Goal: Task Accomplishment & Management: Manage account settings

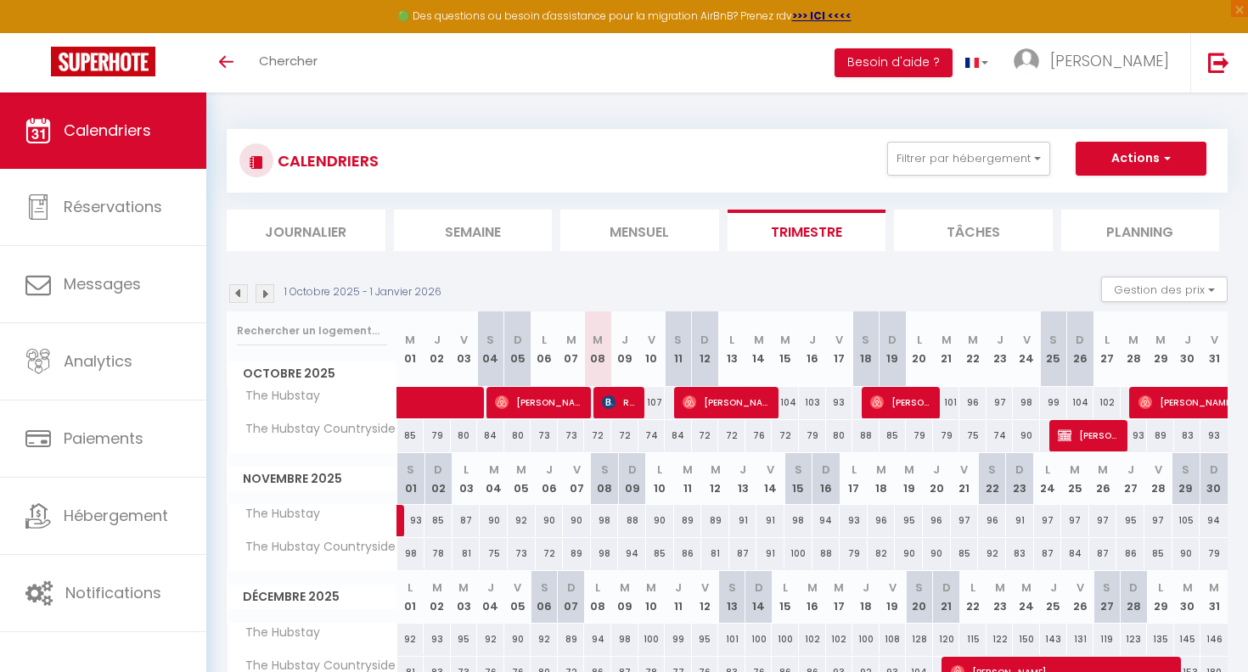
scroll to position [93, 0]
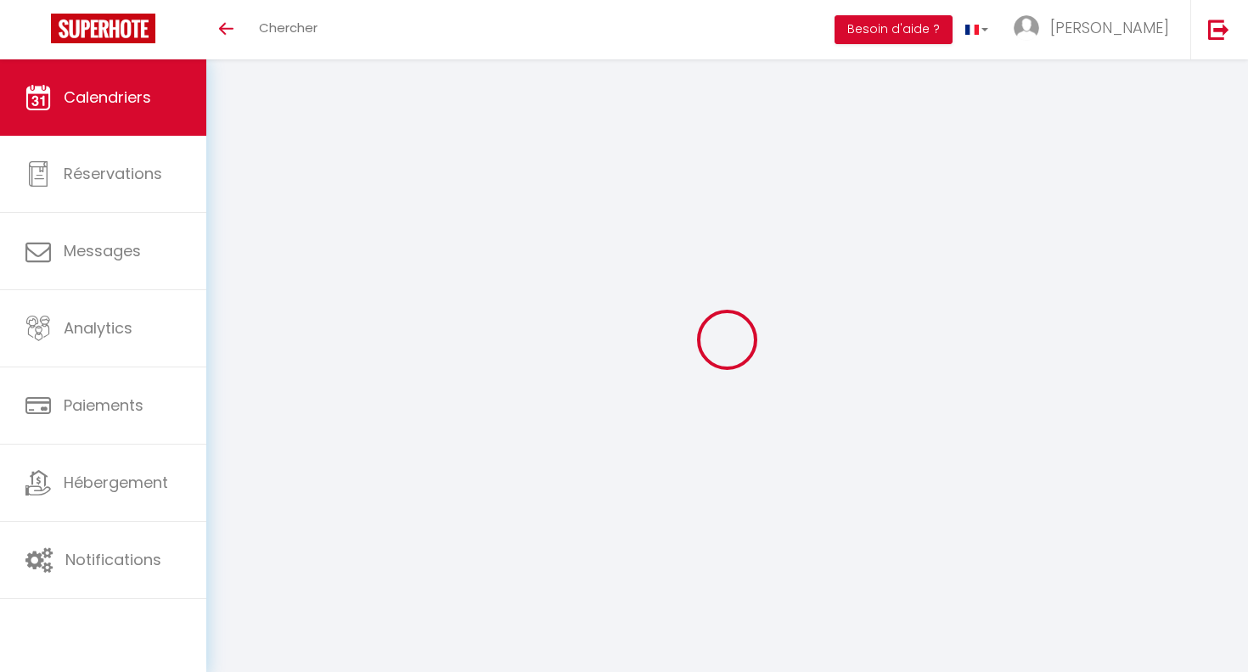
scroll to position [93, 0]
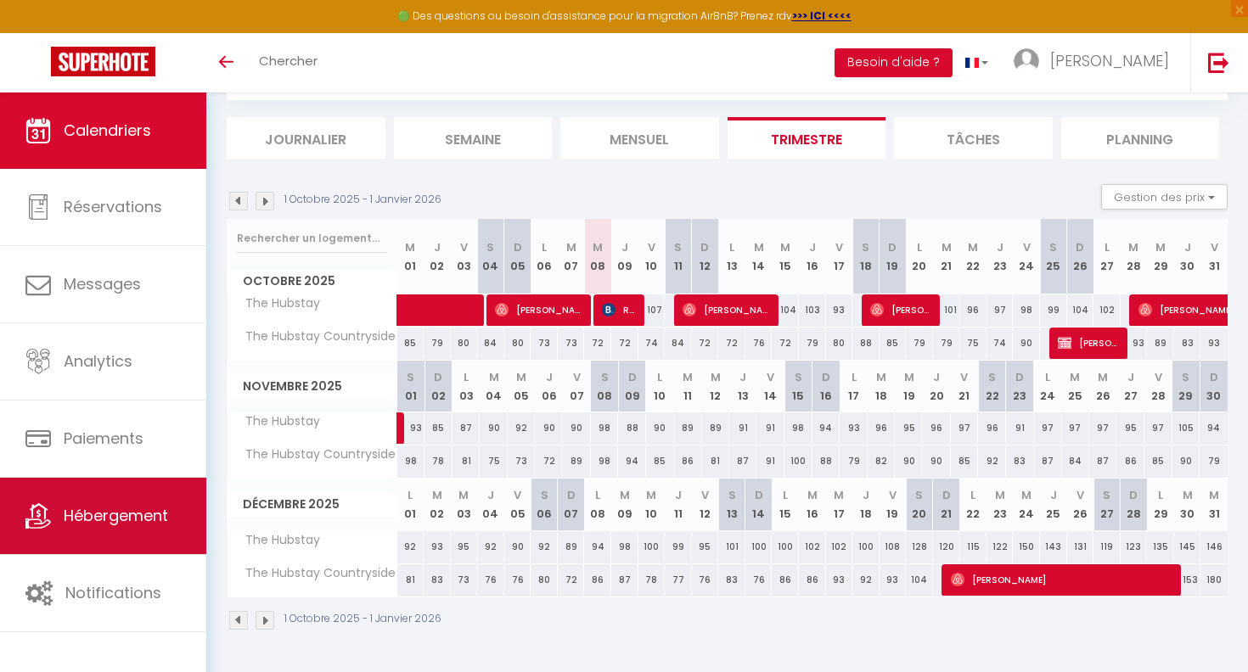
click at [94, 542] on link "Hébergement" at bounding box center [103, 516] width 206 height 76
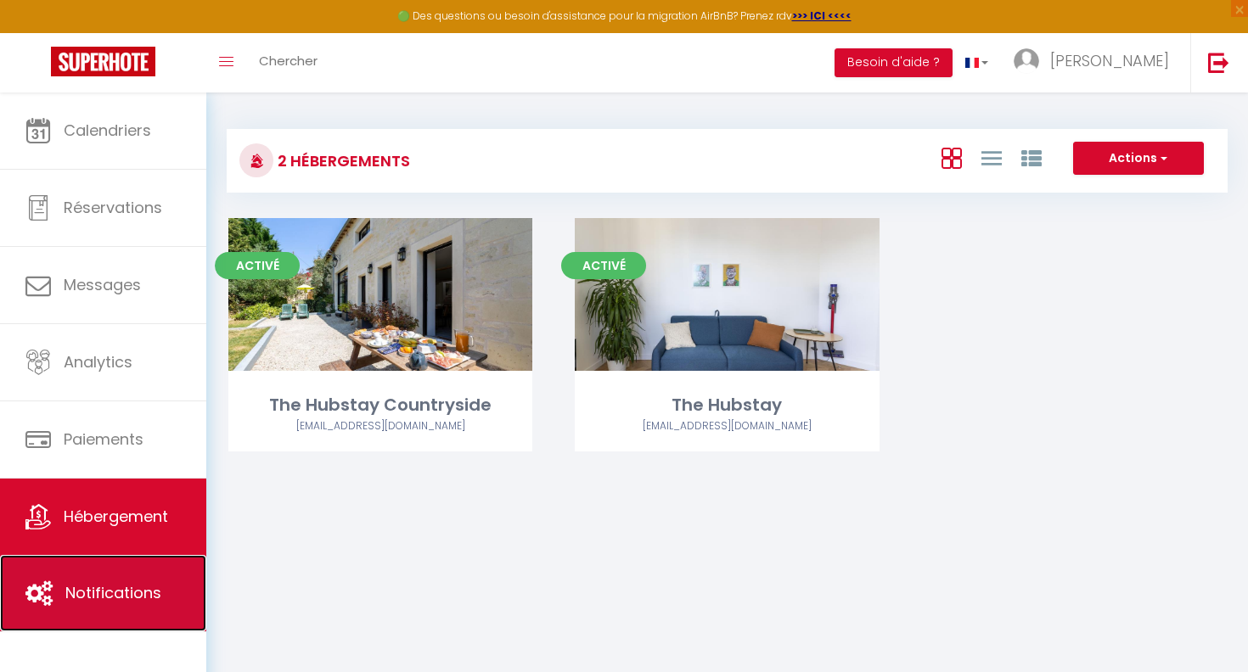
click at [95, 566] on link "Notifications" at bounding box center [103, 593] width 206 height 76
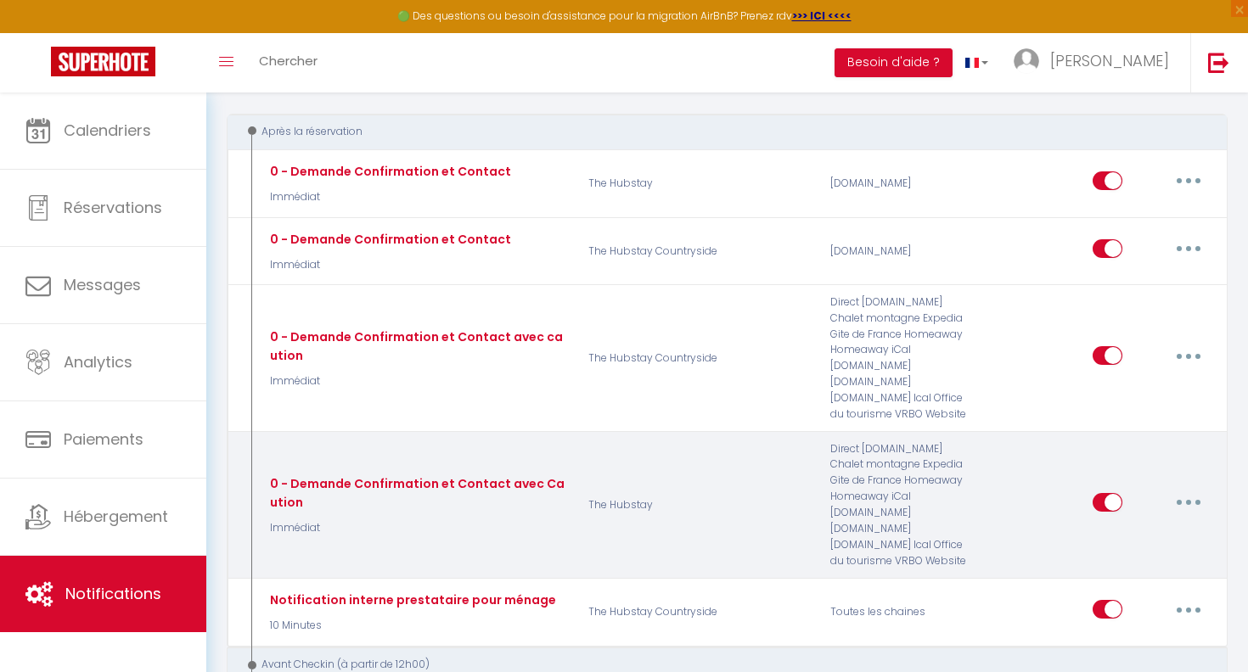
scroll to position [310, 0]
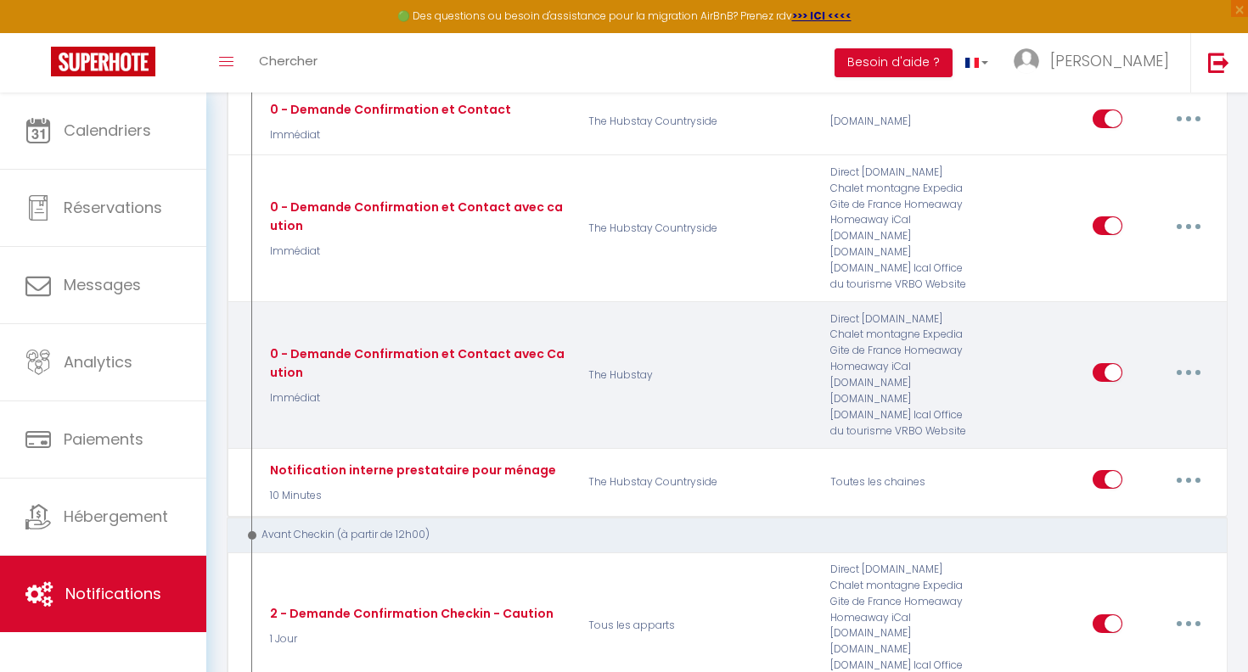
click at [1172, 366] on button "button" at bounding box center [1189, 372] width 48 height 27
click at [1115, 403] on link "Editer" at bounding box center [1144, 411] width 126 height 29
type input "0 - Demande Confirmation et Contact avec Caution"
select select "Immédiat"
select select "if_booking_is_paid"
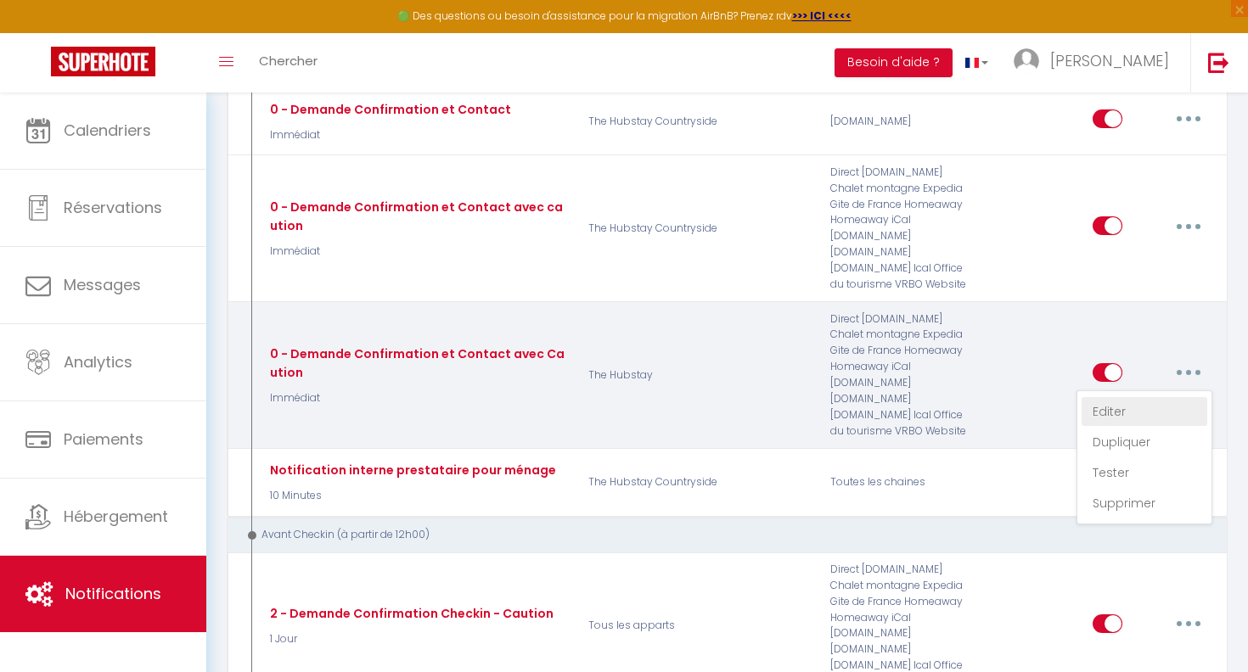
checkbox input "true"
checkbox input "false"
radio input "true"
type input "Merci de confirmer votre réservation - [BOOKING:ID] - [GUEST:FIRST_NAME] [GUEST…"
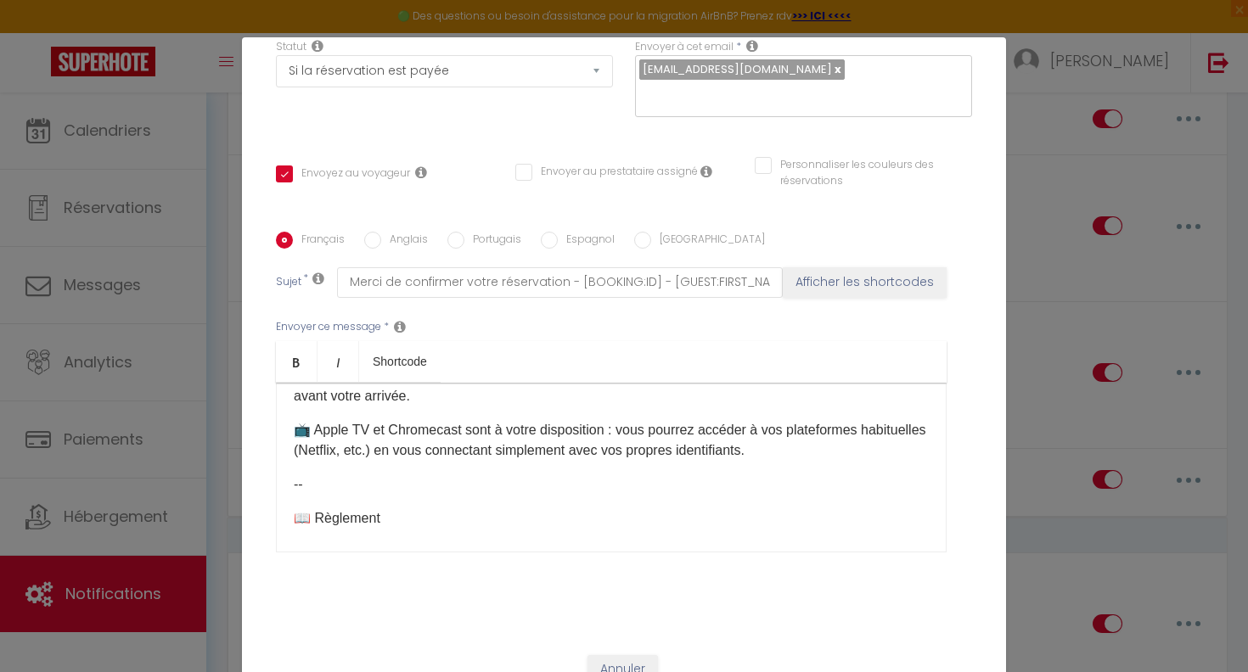
scroll to position [402, 0]
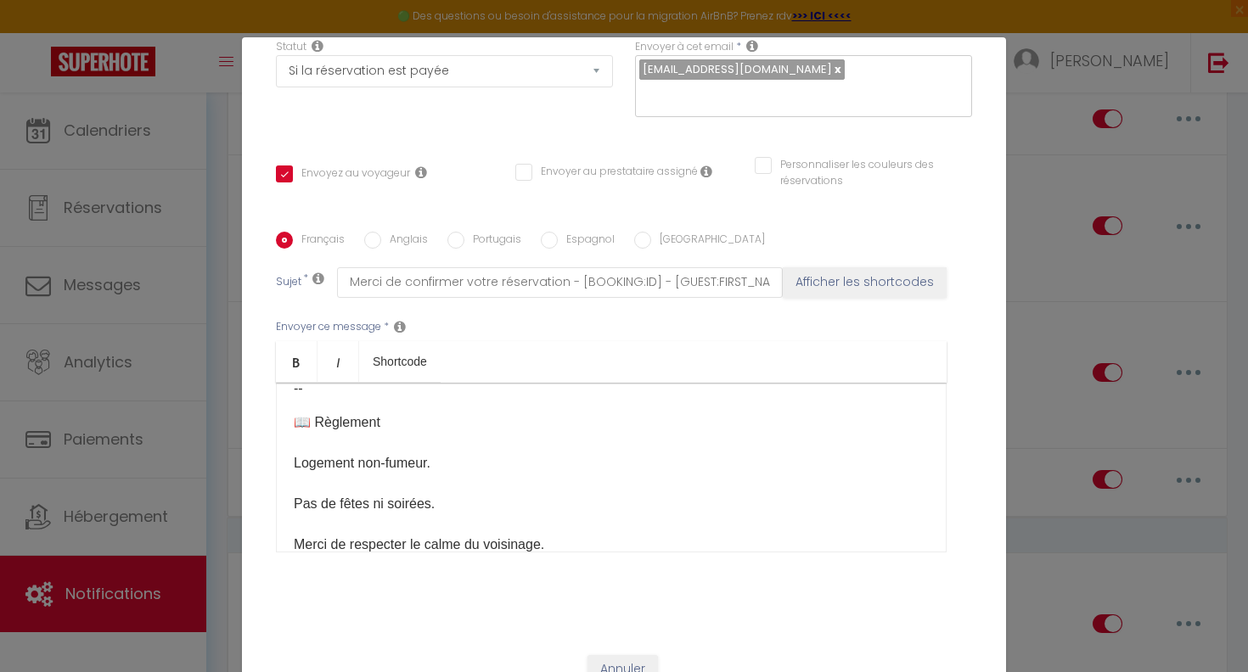
click at [1046, 180] on div "Modifier la notification × Titre * 0 - Demande Confirmation et Contact avec Cau…" at bounding box center [624, 336] width 1248 height 672
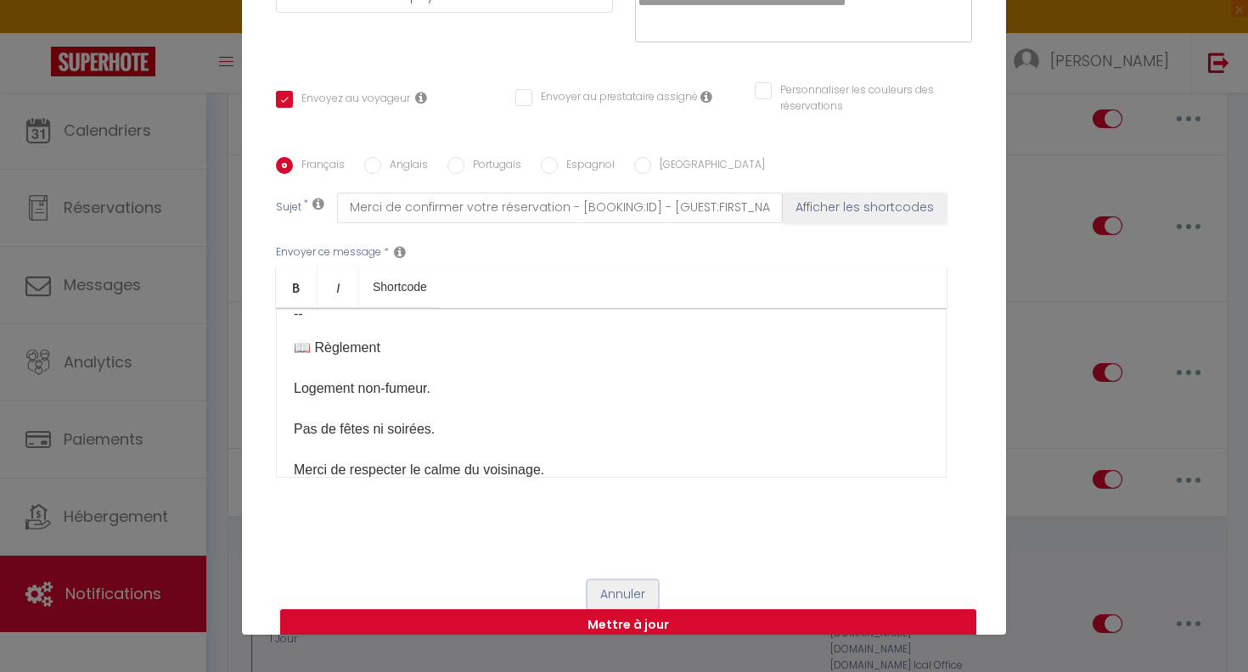
click at [643, 581] on button "Annuler" at bounding box center [622, 595] width 70 height 29
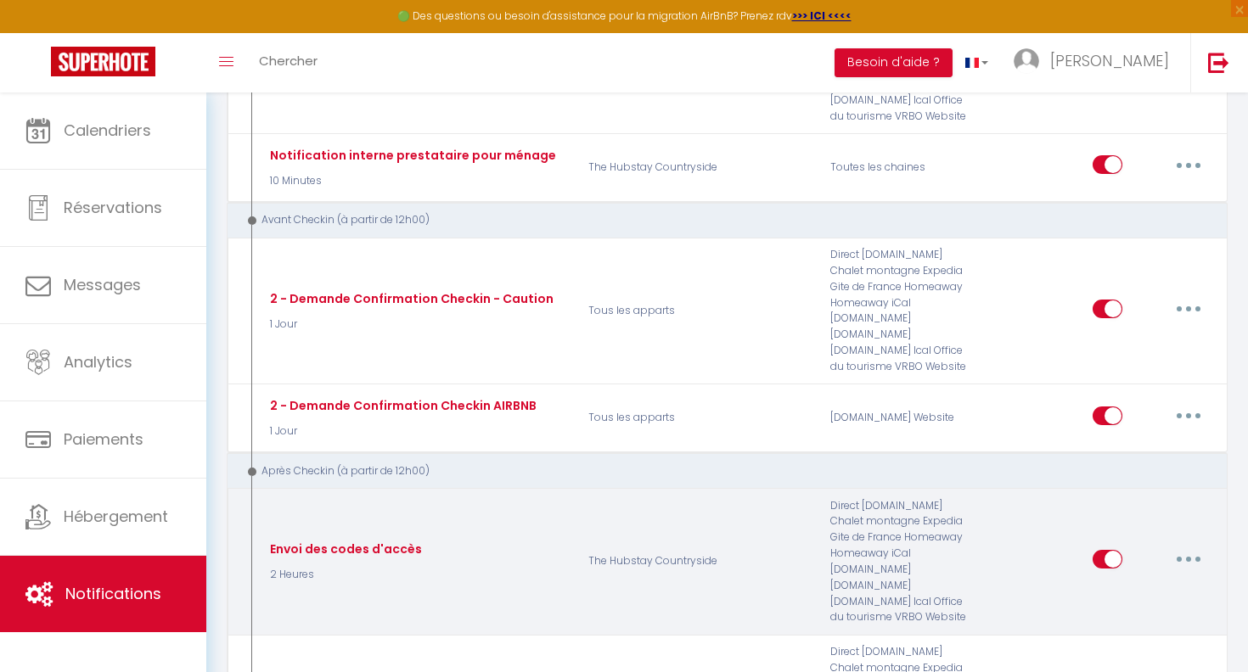
scroll to position [643, 0]
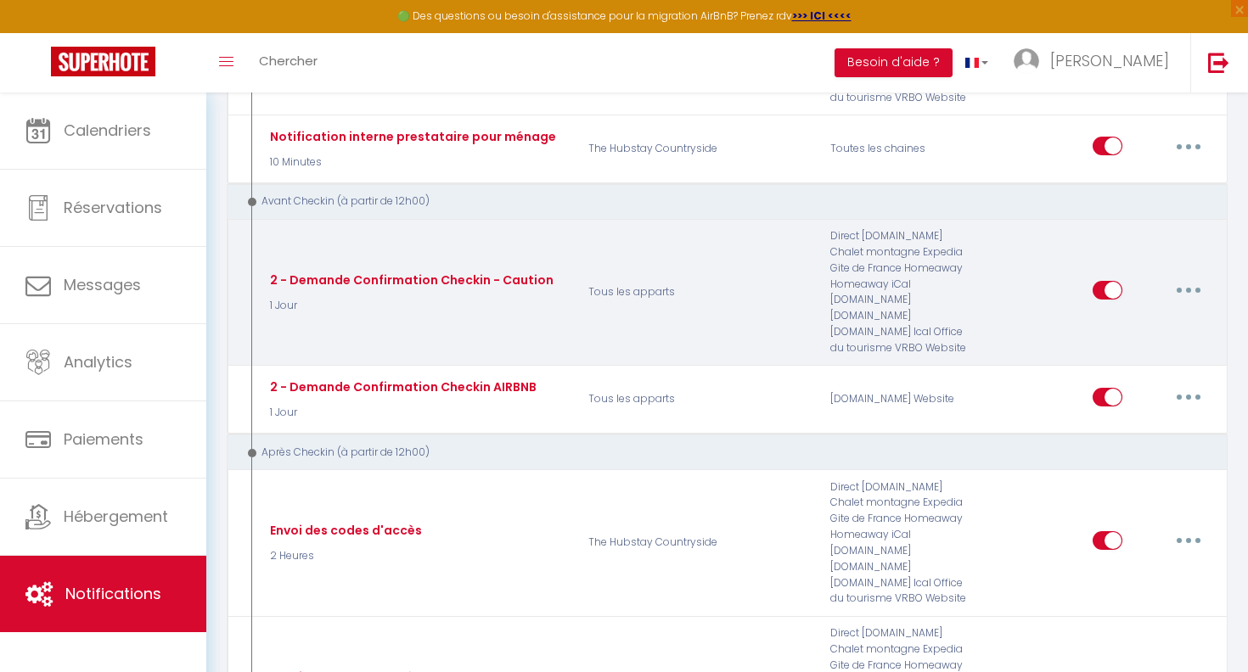
click at [1188, 305] on div "Editer Dupliquer Tester Supprimer" at bounding box center [1152, 292] width 120 height 49
click at [1192, 295] on button "button" at bounding box center [1189, 290] width 48 height 27
click at [1157, 322] on link "Editer" at bounding box center [1144, 328] width 126 height 29
type input "2 - Demande Confirmation Checkin - Caution"
select select "1 Jour"
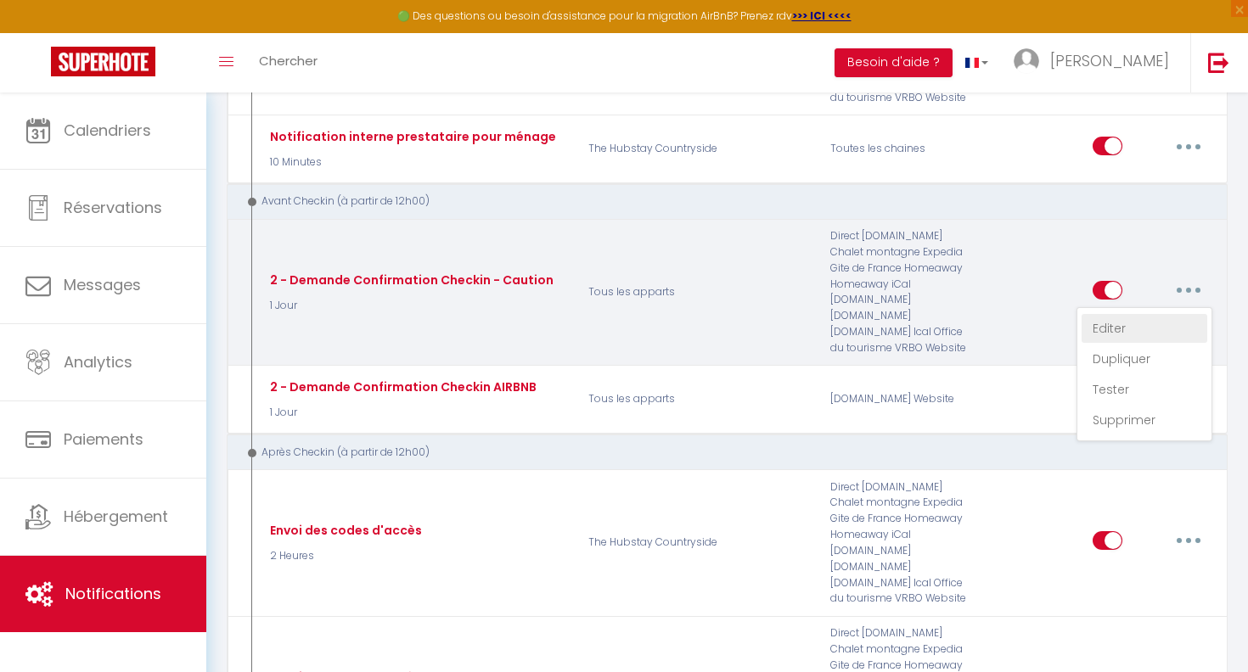
checkbox input "true"
checkbox input "false"
type input "Caution pour le checkin - [RENTAL:NAME] pour votre séjour [BOOKING:RES-ID]"
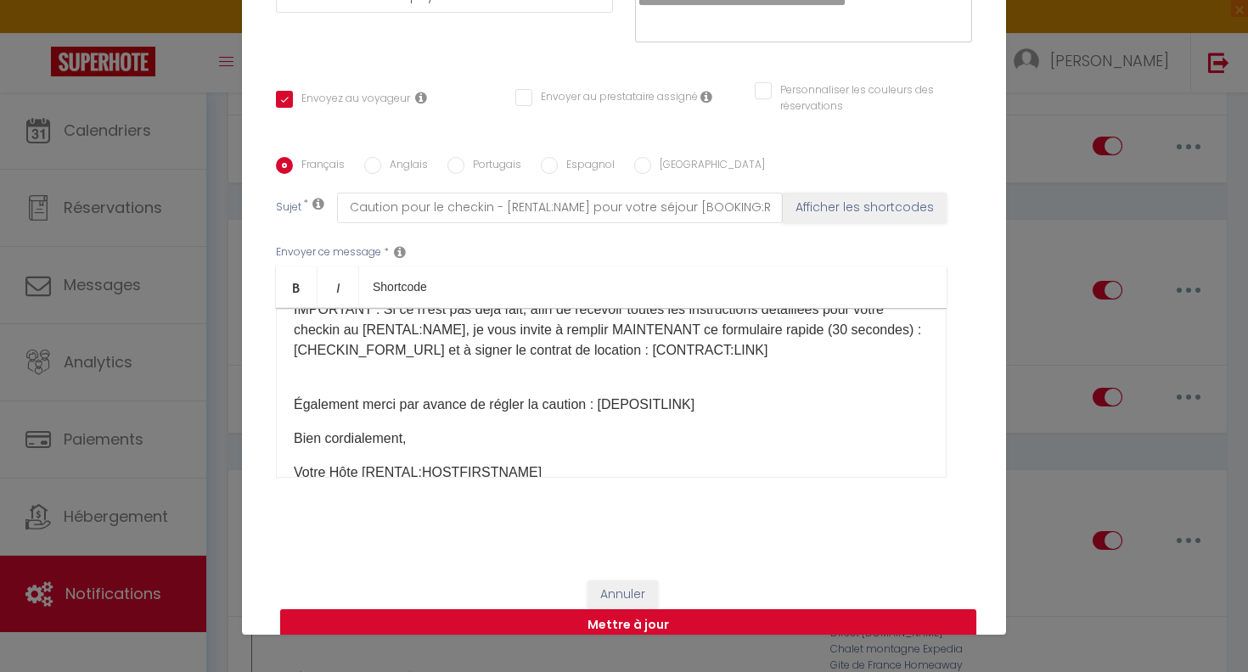
scroll to position [0, 0]
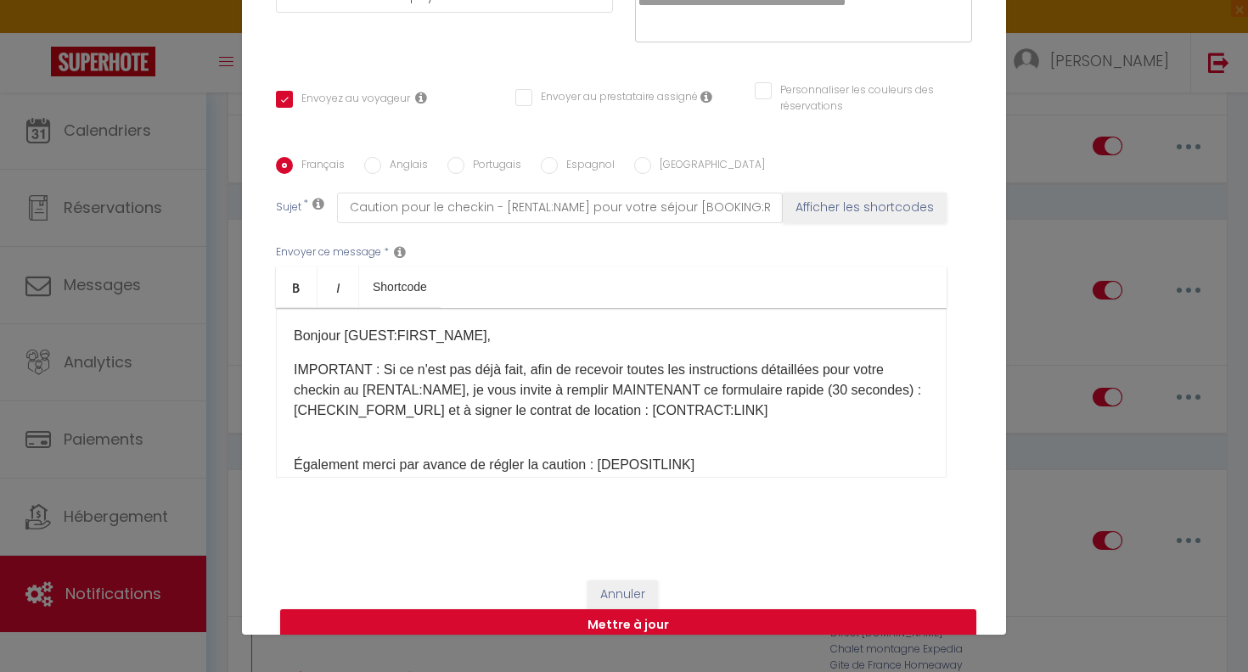
click at [1130, 193] on div "Modifier la notification × Titre * 2 - Demande Confirmation Checkin - Caution P…" at bounding box center [624, 336] width 1248 height 672
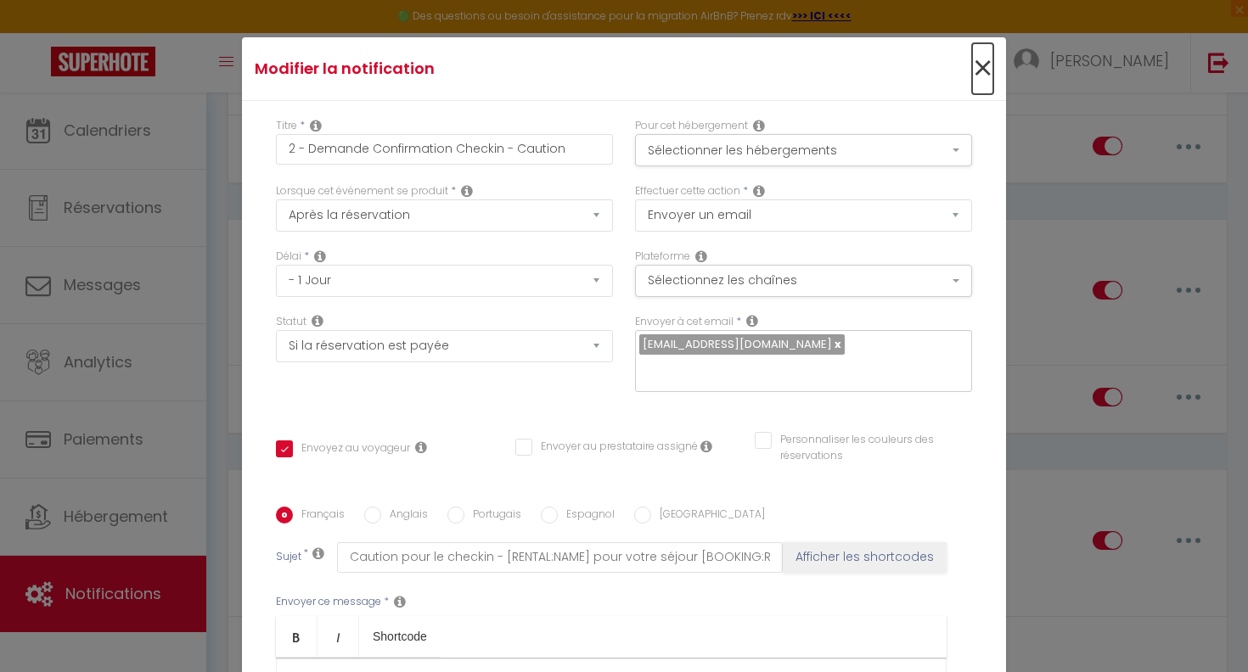
click at [976, 75] on span "×" at bounding box center [982, 68] width 21 height 51
